Goal: Transaction & Acquisition: Purchase product/service

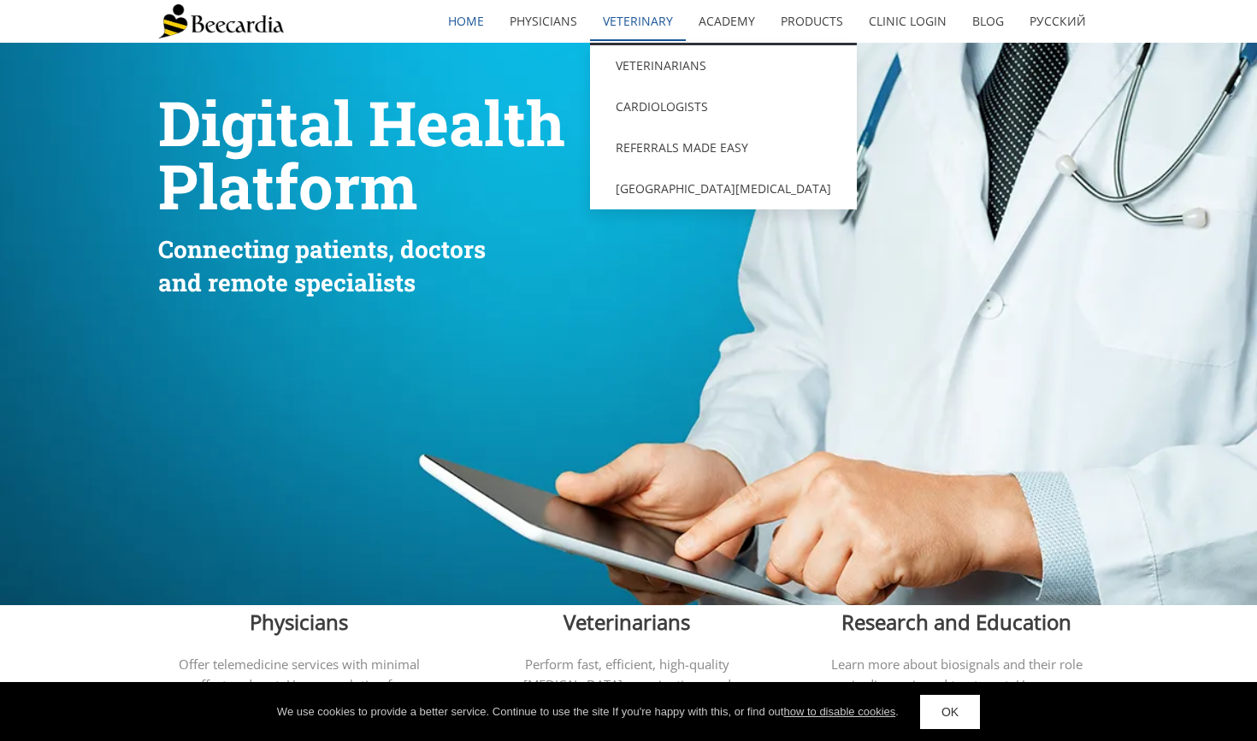
click at [639, 18] on link "Veterinary" at bounding box center [638, 21] width 96 height 39
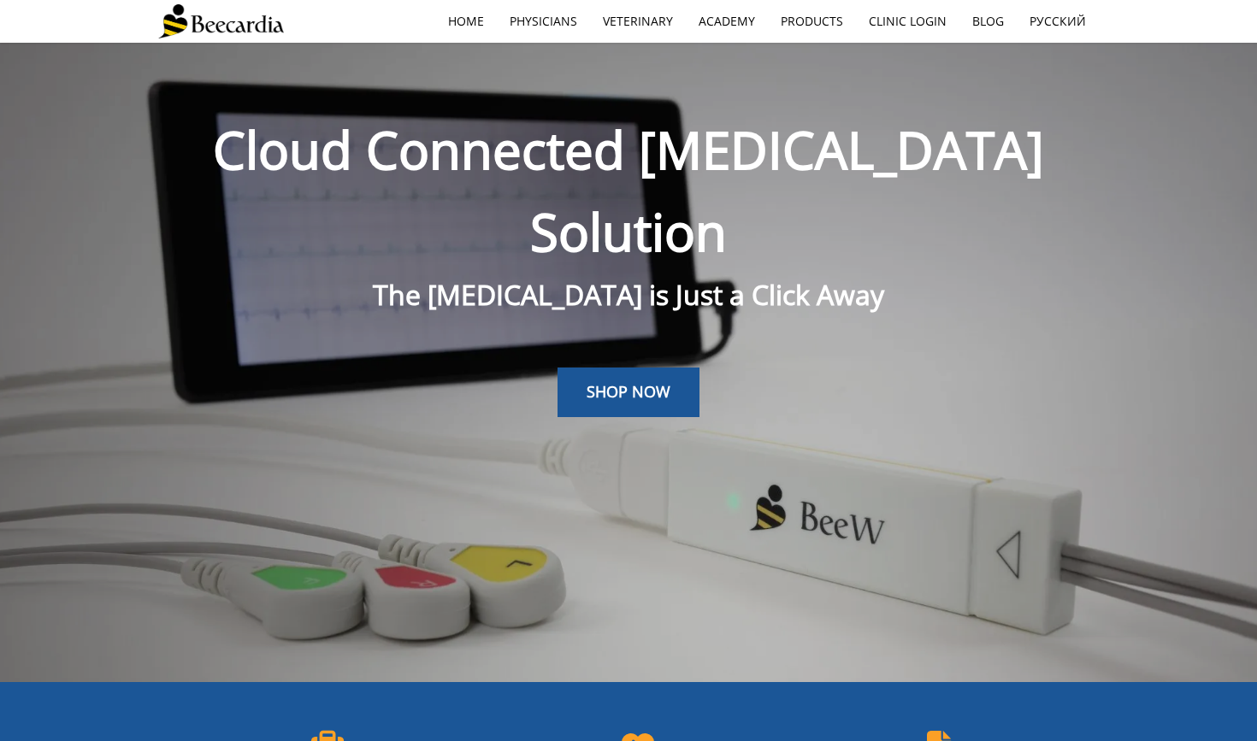
scroll to position [43, 0]
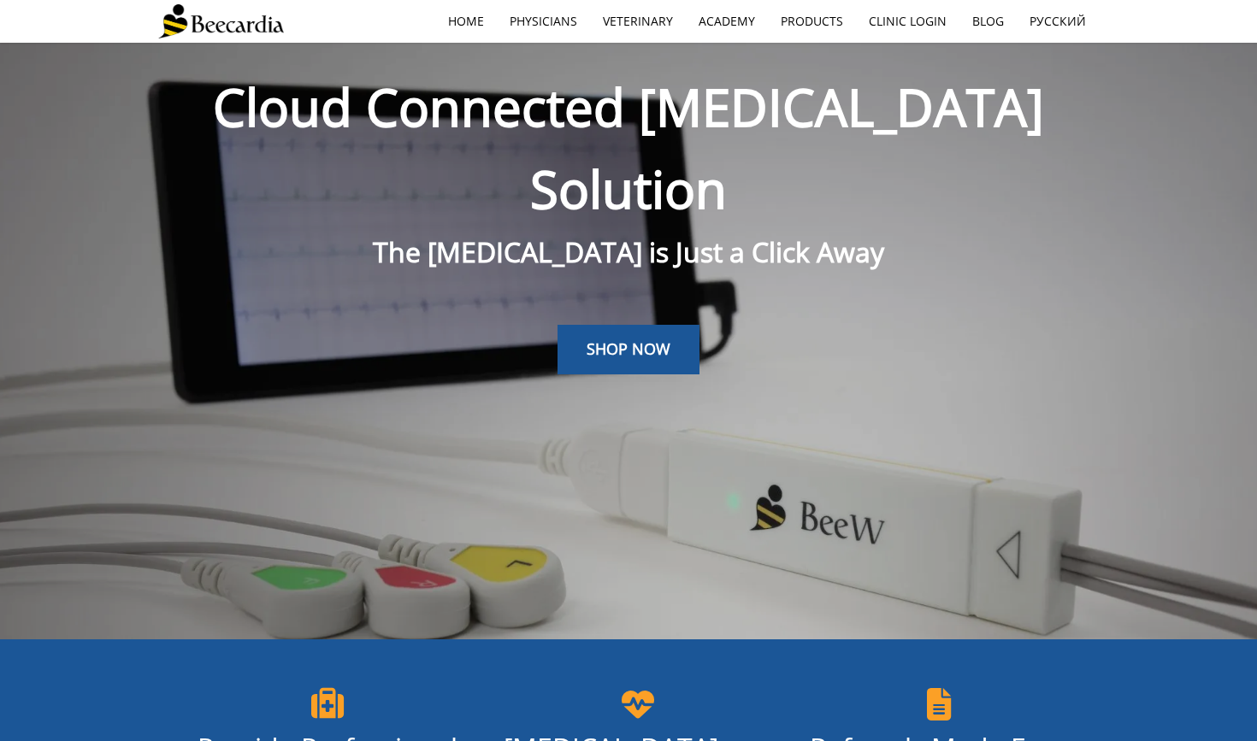
click at [607, 374] on div at bounding box center [628, 431] width 940 height 115
click at [606, 325] on link "SHOP NOW" at bounding box center [628, 350] width 142 height 50
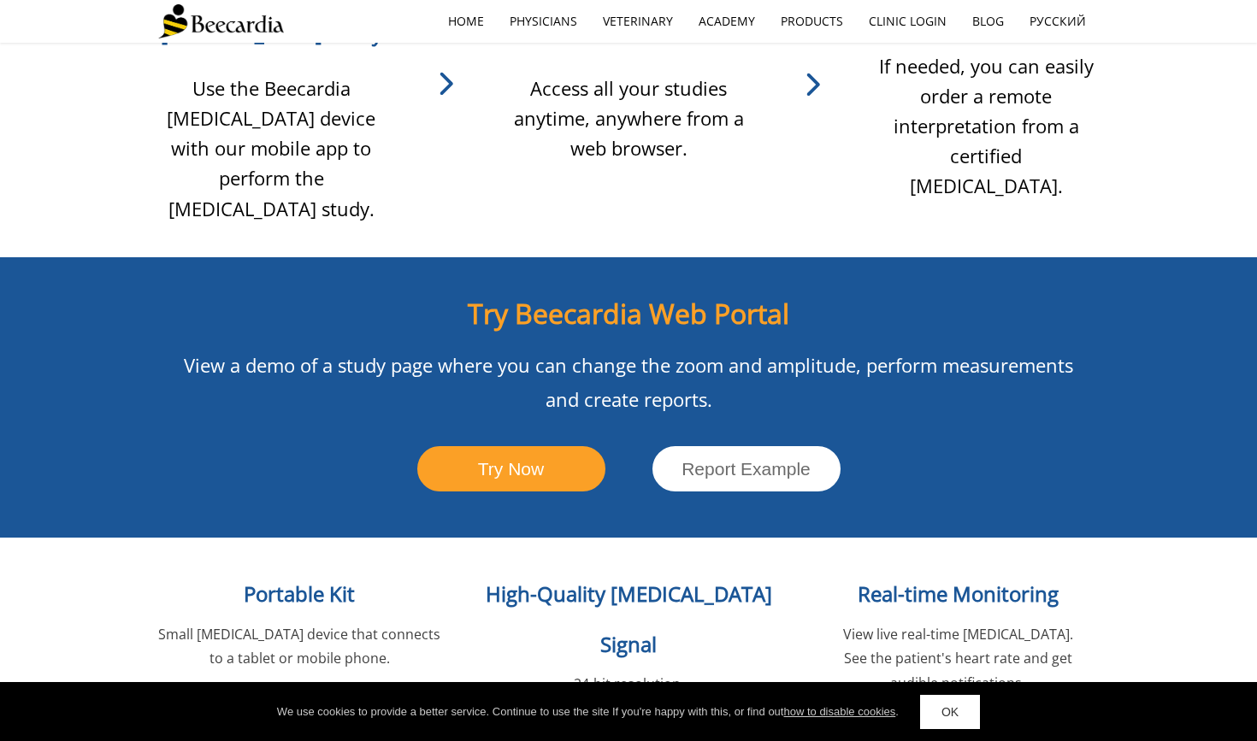
scroll to position [1765, 0]
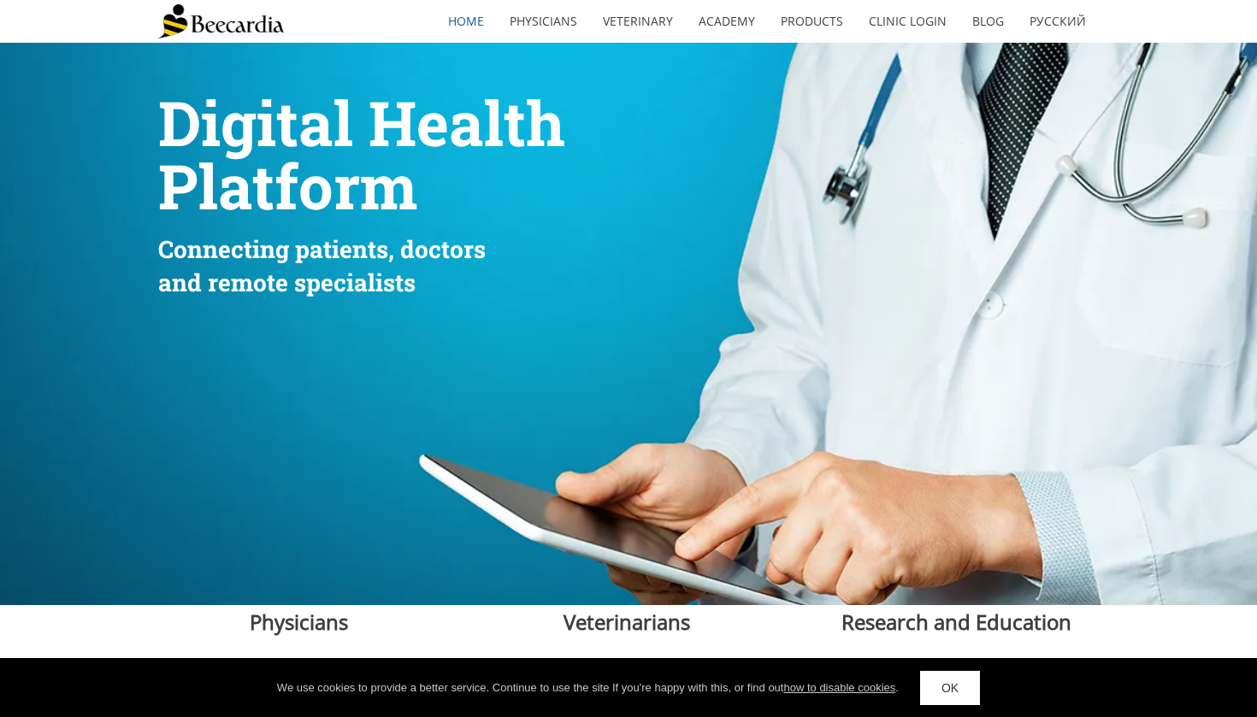
click at [527, 21] on link "Physicians" at bounding box center [543, 21] width 93 height 39
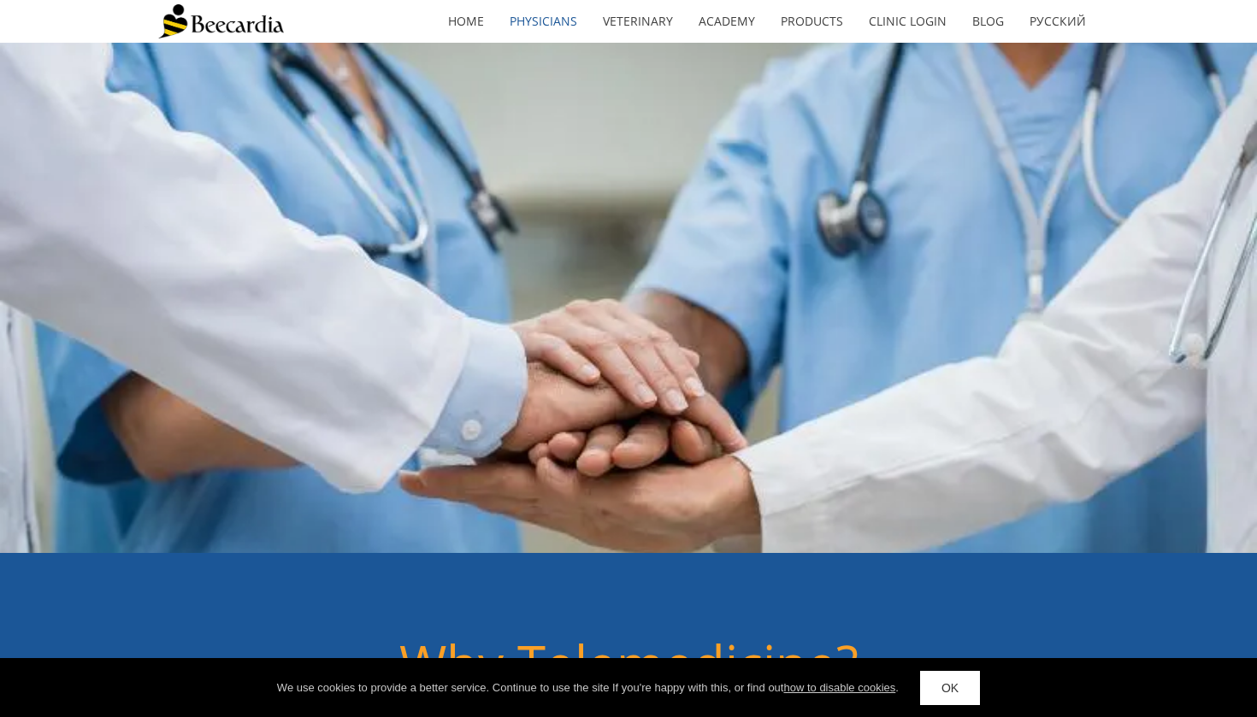
click at [0, 0] on link "Cardiologists" at bounding box center [0, 0] width 0 height 0
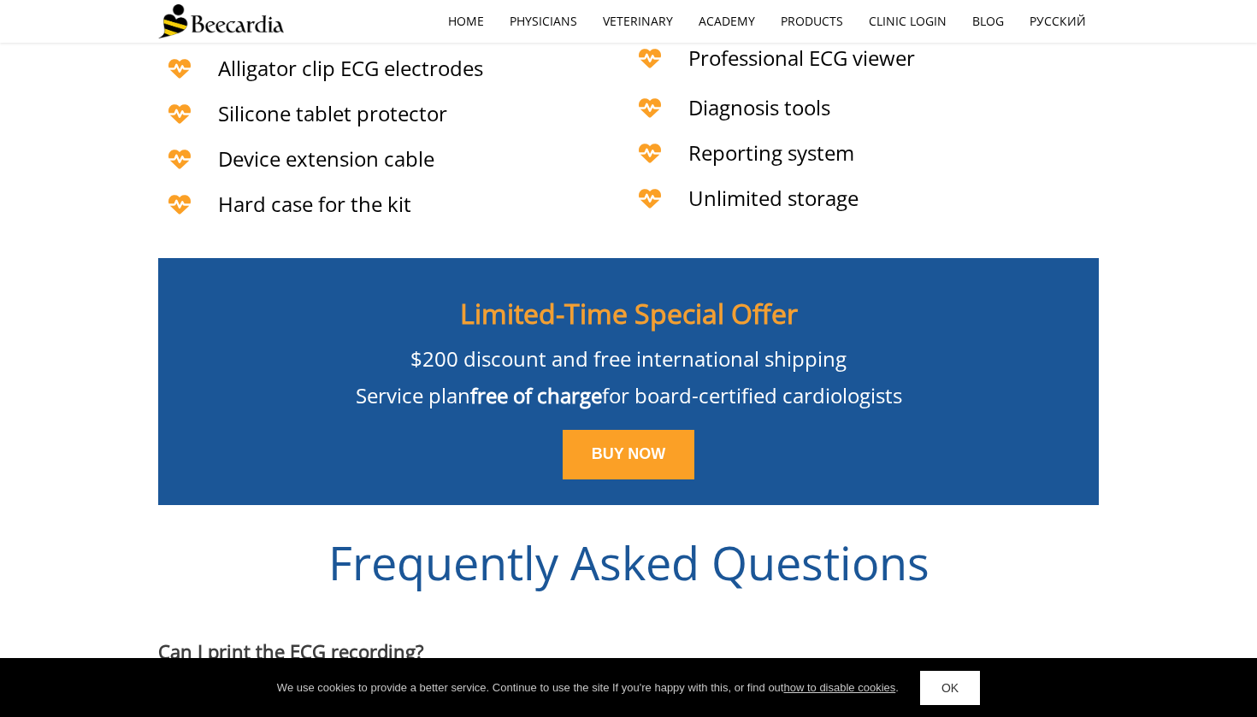
scroll to position [3869, 0]
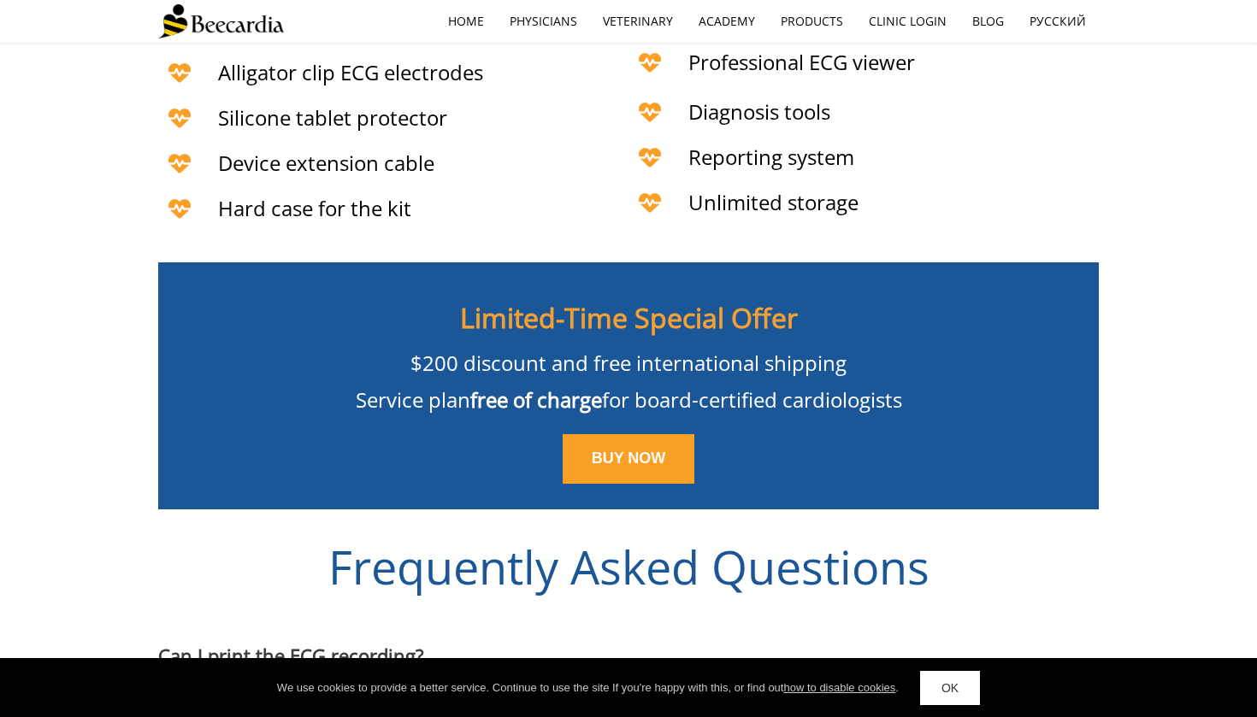
click at [529, 354] on span "$200 discount and free international shipping" at bounding box center [628, 363] width 436 height 28
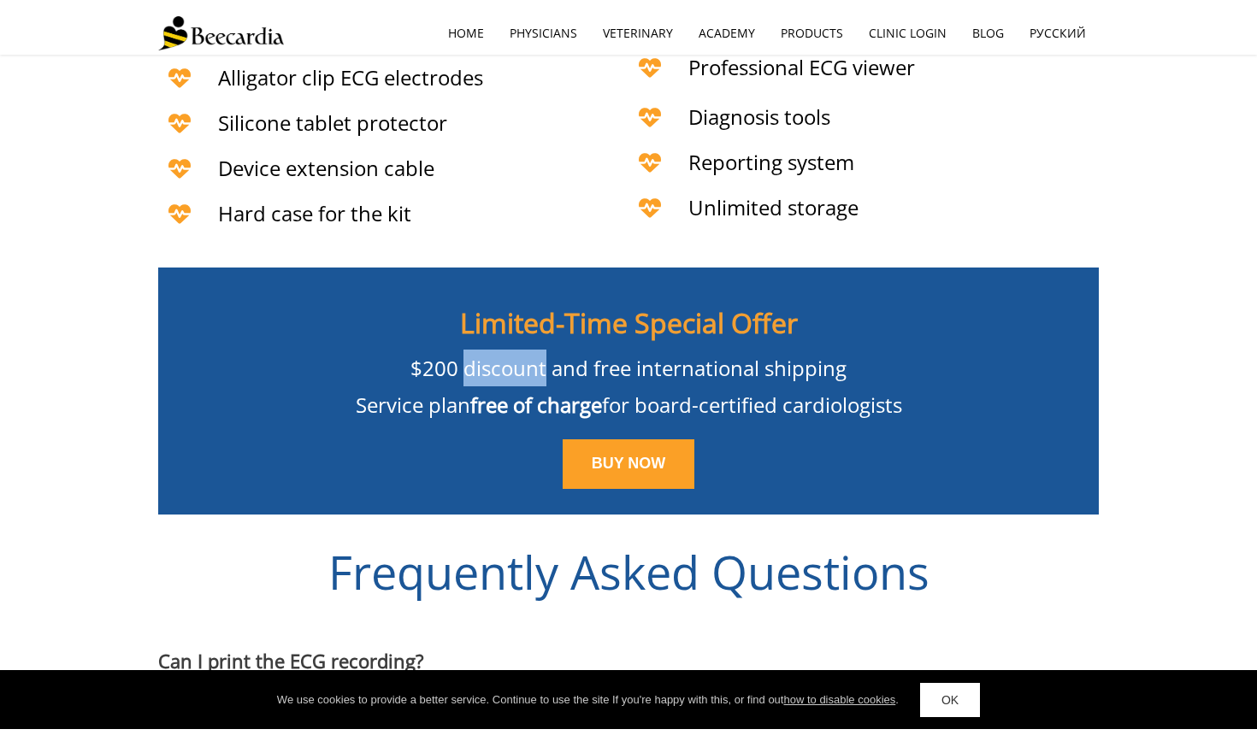
scroll to position [3876, 0]
